Goal: Information Seeking & Learning: Compare options

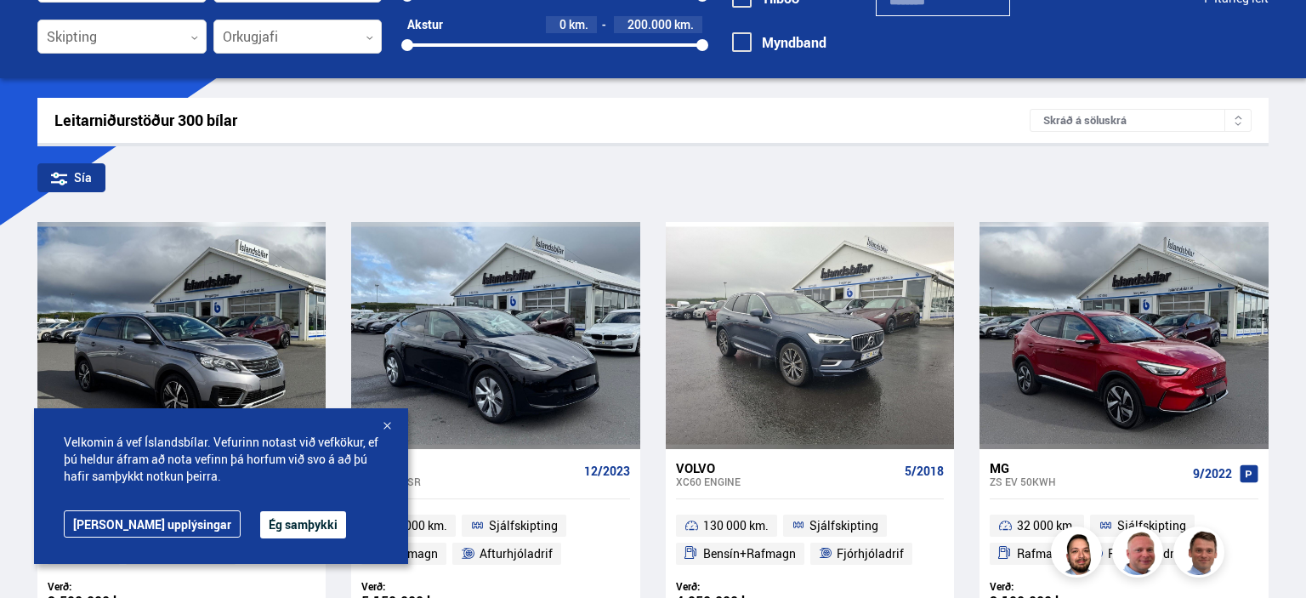
click at [260, 524] on button "Ég samþykki" at bounding box center [303, 524] width 86 height 27
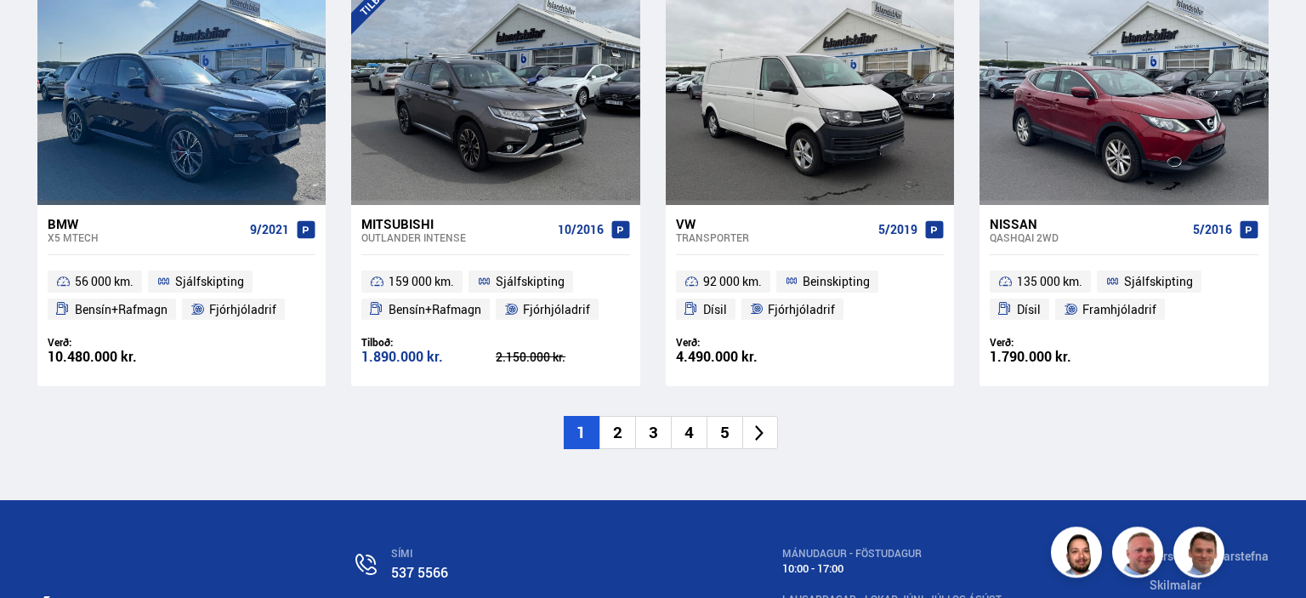
scroll to position [2604, 0]
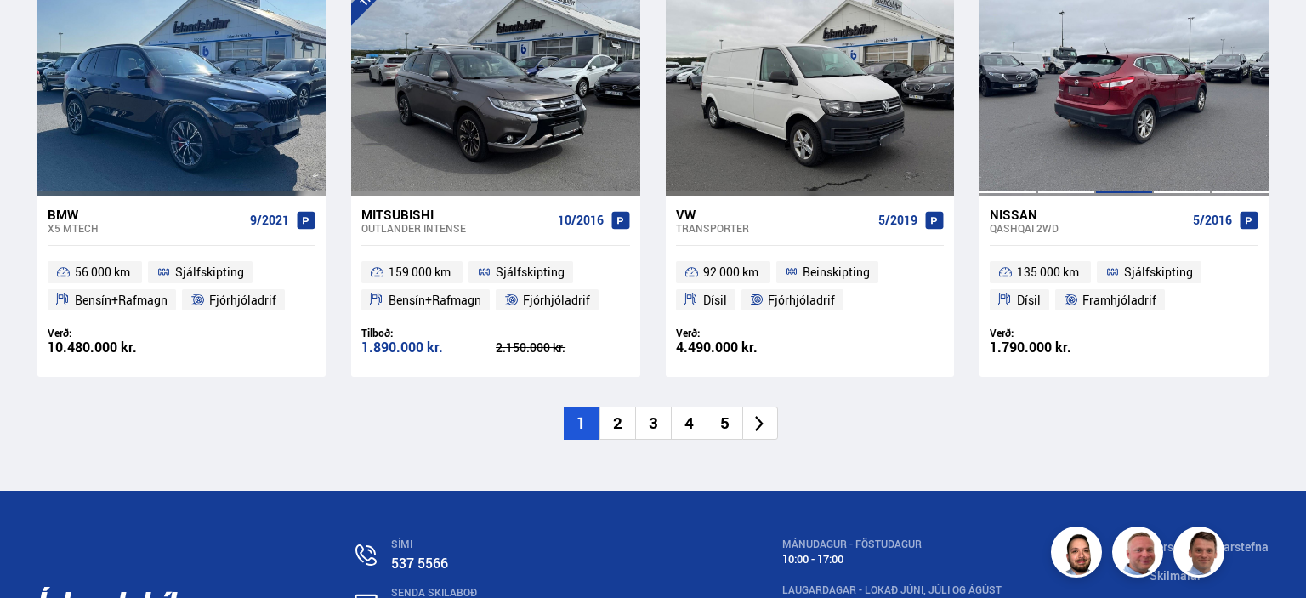
click at [1142, 117] on div at bounding box center [1124, 82] width 58 height 226
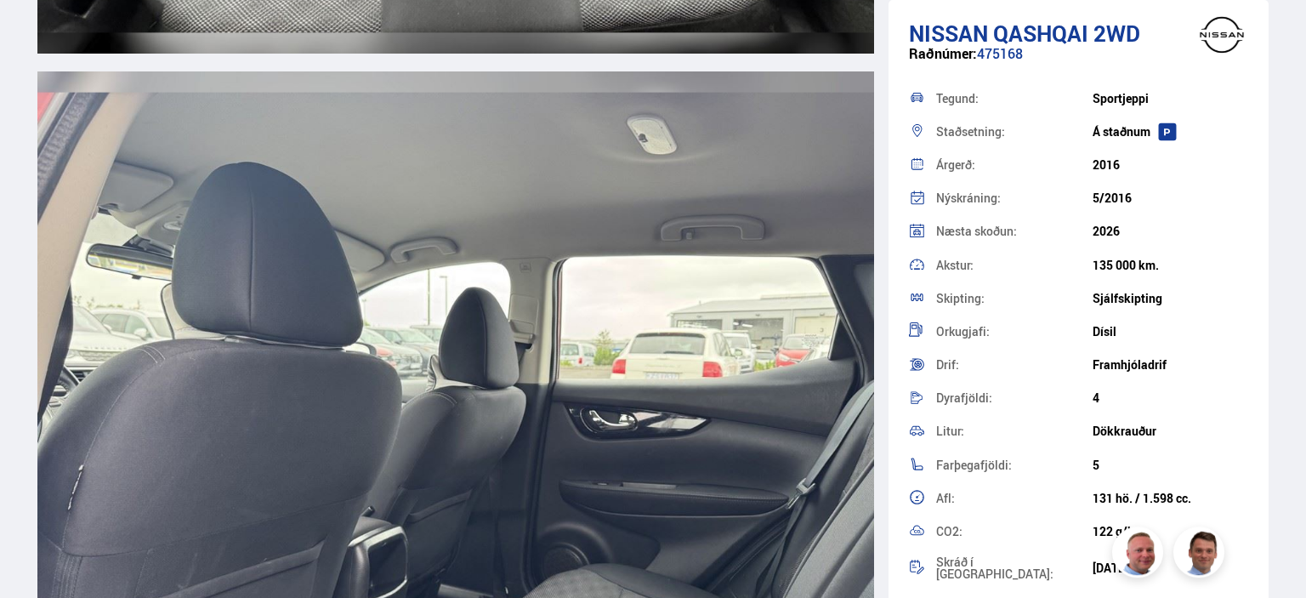
scroll to position [13918, 0]
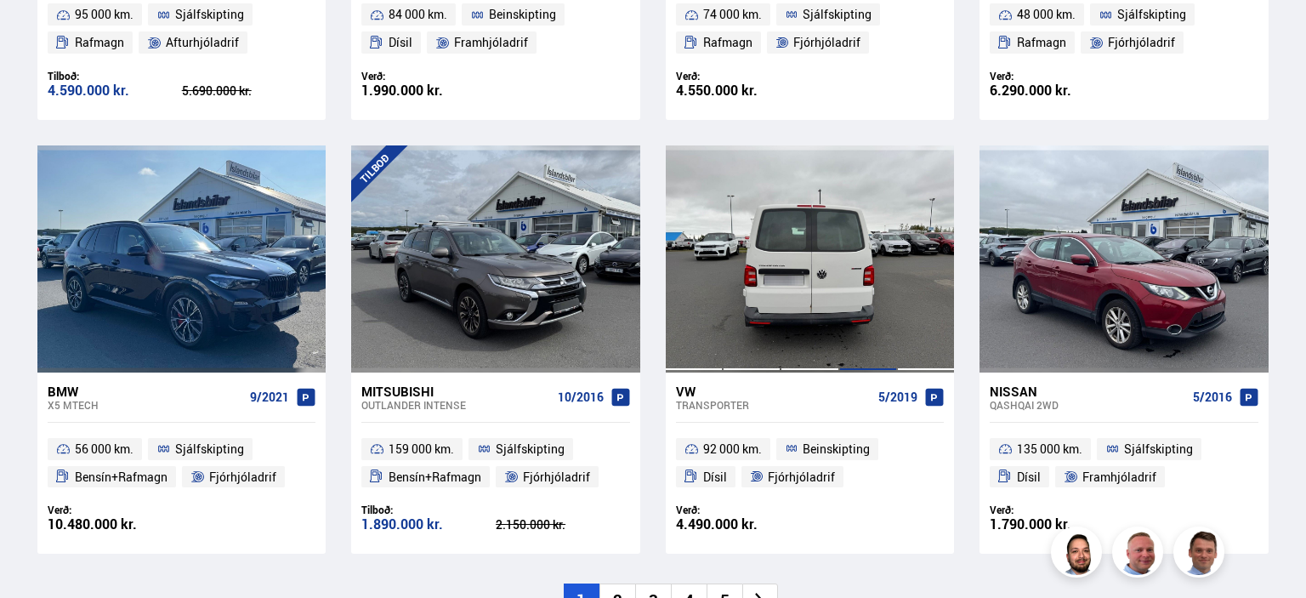
scroll to position [2696, 0]
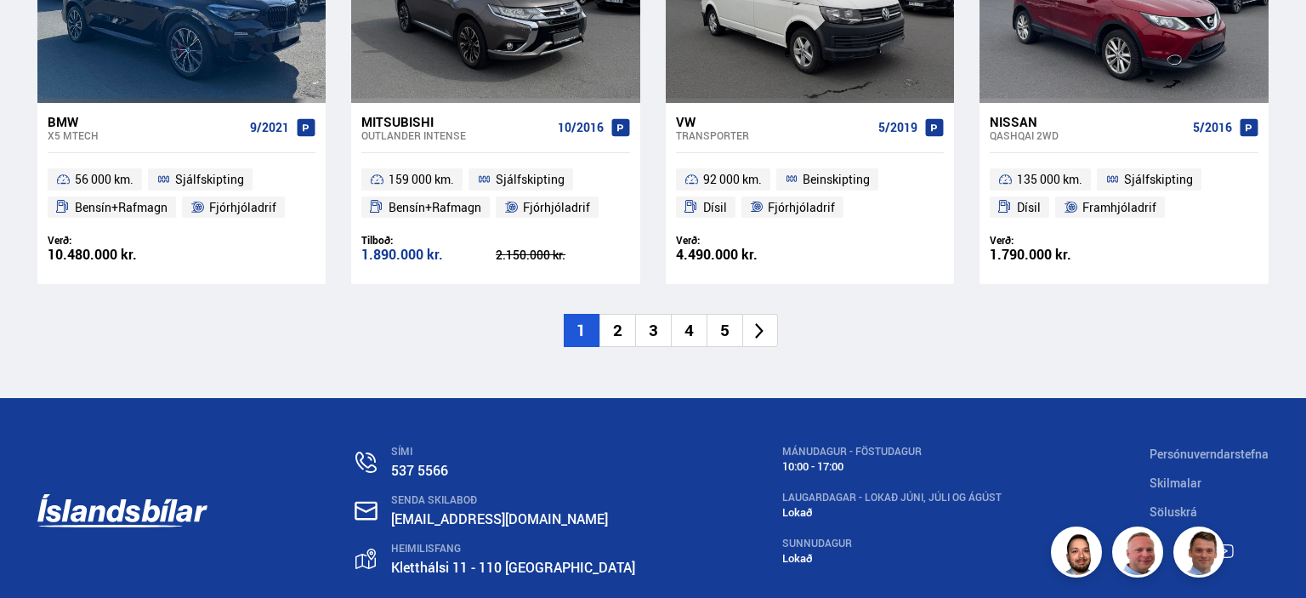
click at [760, 328] on icon at bounding box center [760, 331] width 9 height 16
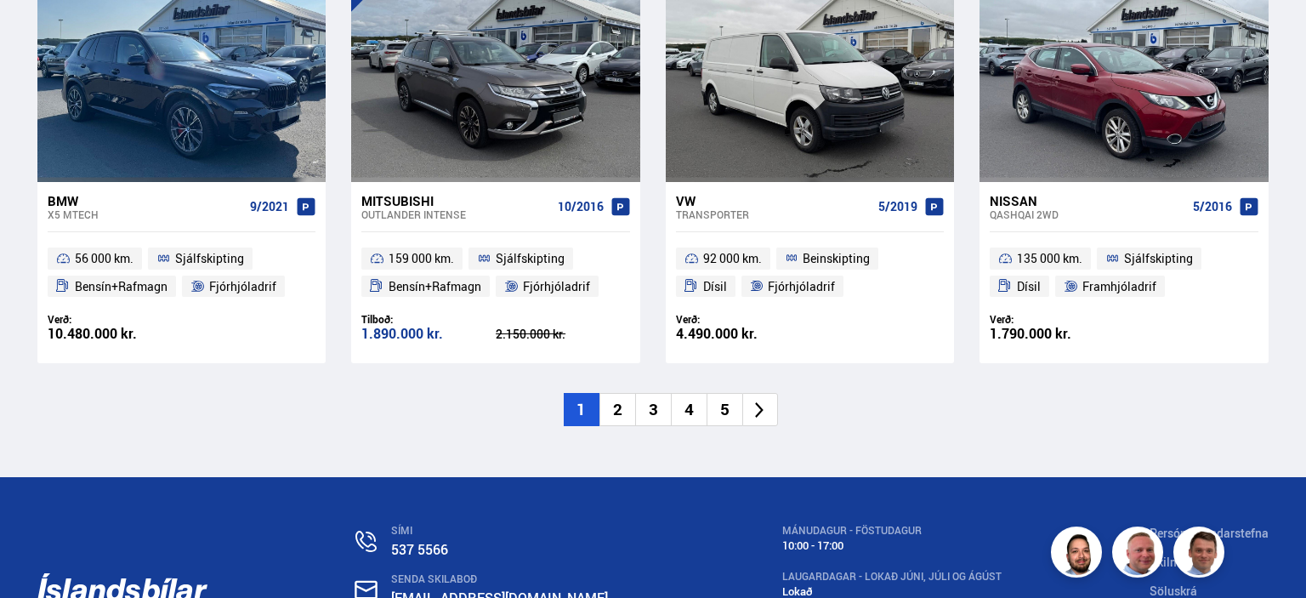
click at [760, 269] on span "92 000 km." at bounding box center [732, 258] width 59 height 20
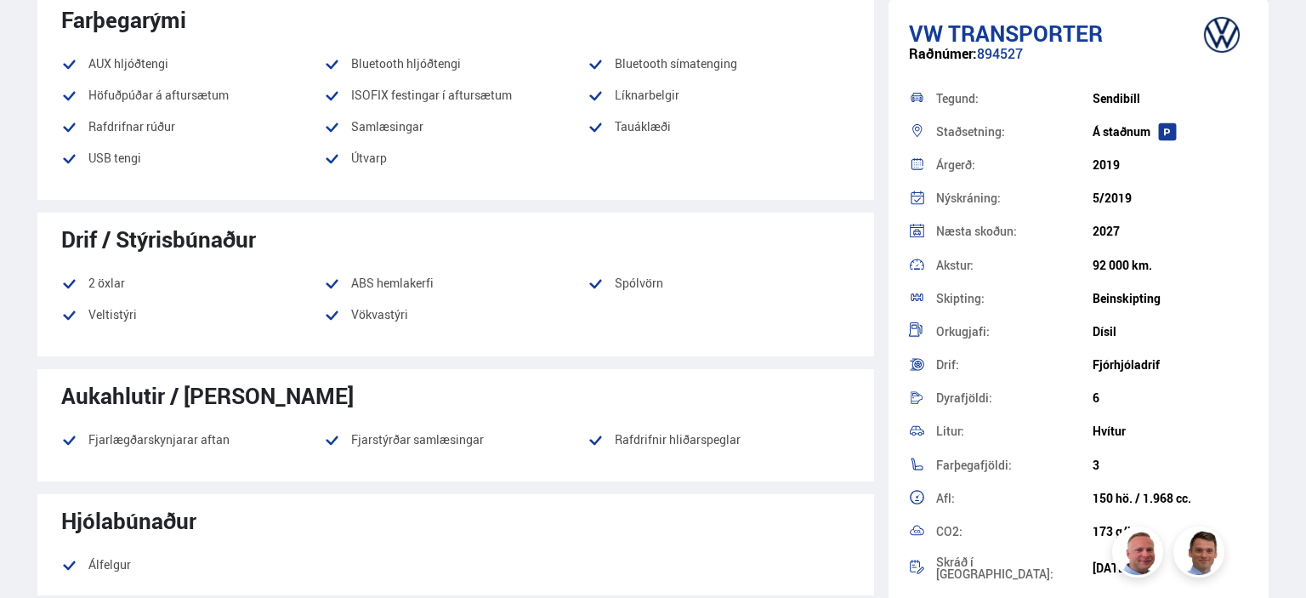
scroll to position [1436, 0]
